Goal: Check status: Check status

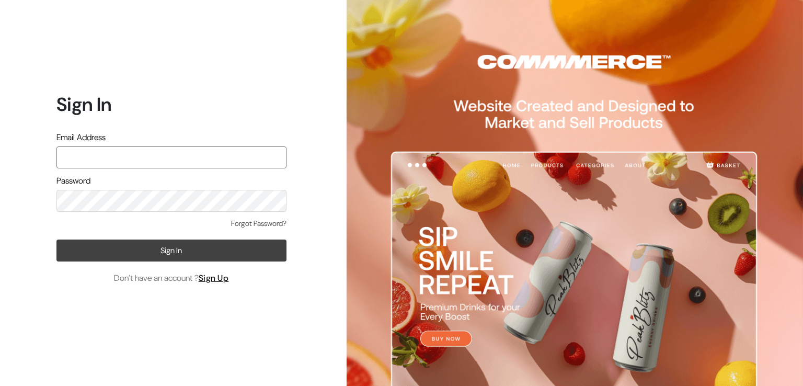
type input "varnambyaadhira@gmail.com"
click at [248, 252] on button "Sign In" at bounding box center [171, 250] width 230 height 22
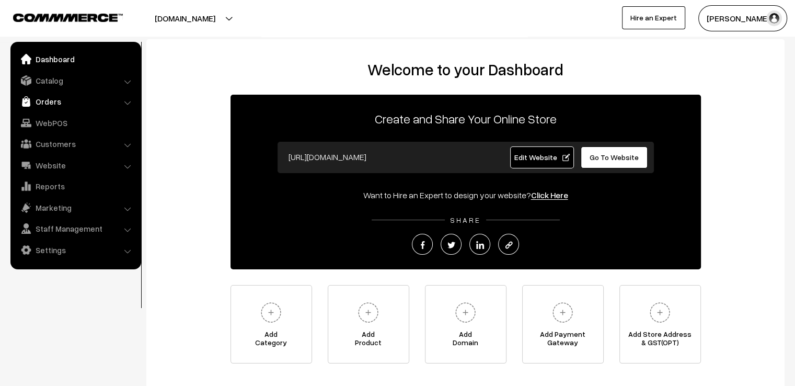
click at [28, 107] on link "Orders" at bounding box center [75, 101] width 124 height 19
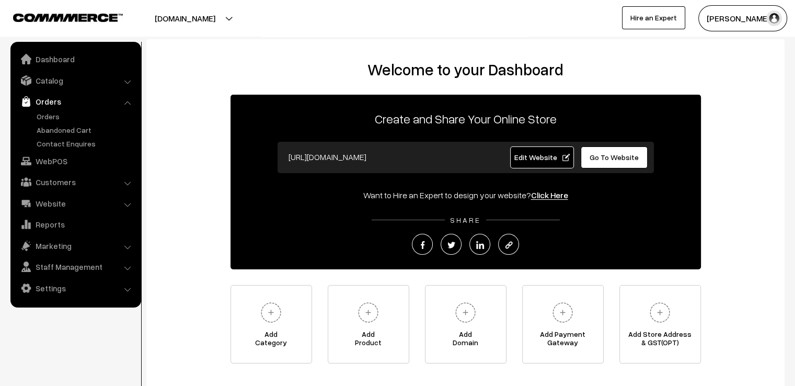
click at [28, 107] on link "Orders" at bounding box center [75, 101] width 124 height 19
click at [40, 121] on link "Orders" at bounding box center [85, 116] width 103 height 11
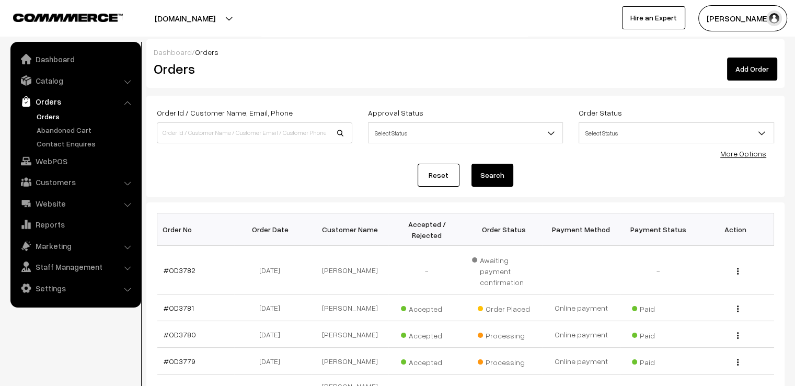
click at [445, 174] on link "Reset" at bounding box center [439, 175] width 42 height 23
click at [174, 303] on link "#OD3781" at bounding box center [179, 307] width 30 height 9
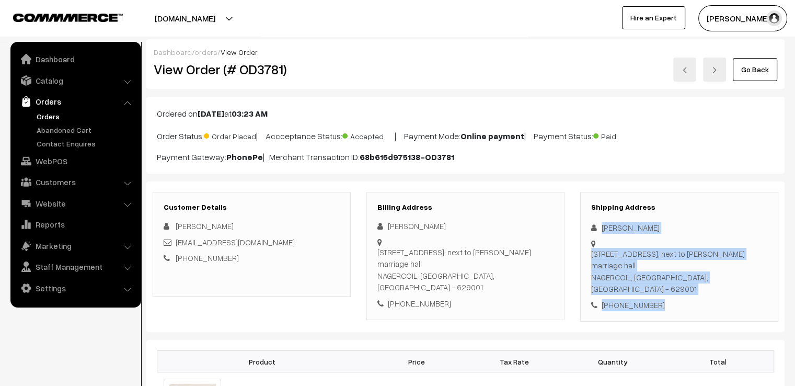
drag, startPoint x: 600, startPoint y: 218, endPoint x: 685, endPoint y: 320, distance: 131.8
click at [679, 299] on div "[PHONE_NUMBER]" at bounding box center [679, 305] width 176 height 12
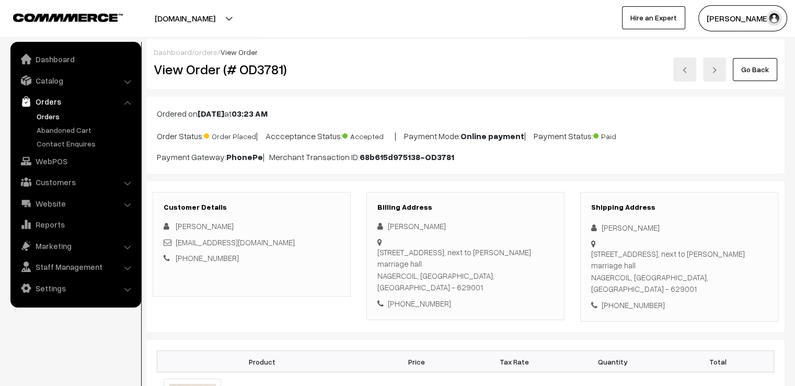
click at [679, 299] on div "[PHONE_NUMBER]" at bounding box center [679, 305] width 176 height 12
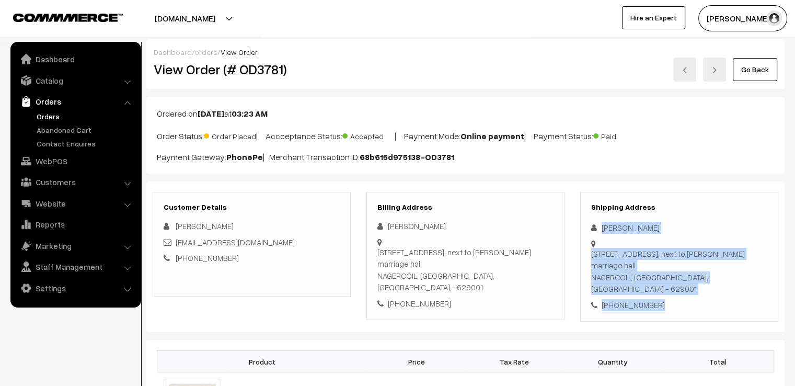
drag, startPoint x: 600, startPoint y: 218, endPoint x: 674, endPoint y: 311, distance: 118.3
click at [674, 311] on div "Customer Details [PERSON_NAME] [EMAIL_ADDRESS][DOMAIN_NAME] [PHONE_NUMBER] Bill…" at bounding box center [465, 256] width 638 height 151
copy div "[PERSON_NAME] [STREET_ADDRESS][PERSON_NAME] [PHONE_NUMBER]"
